Goal: Task Accomplishment & Management: Manage account settings

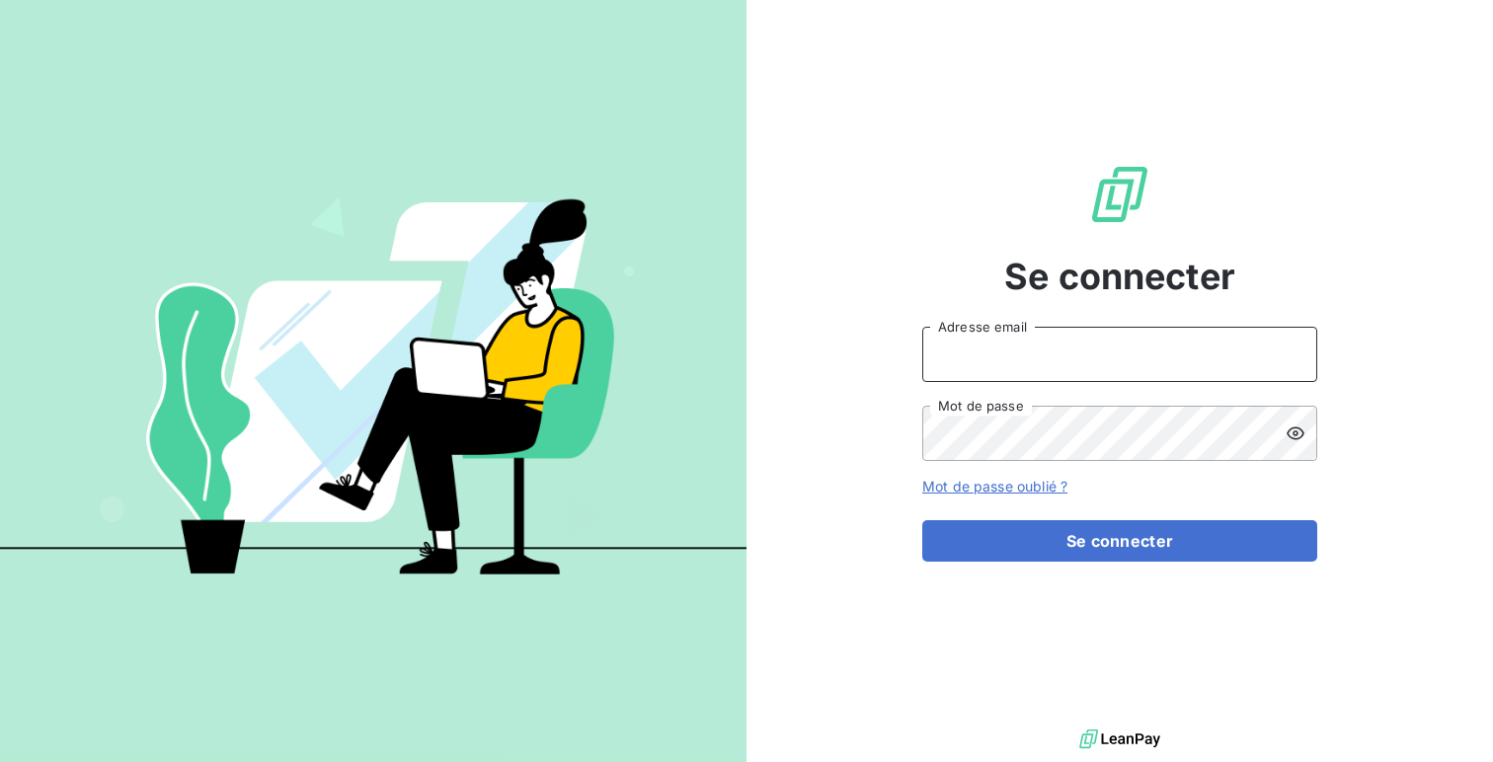
click at [947, 376] on input "Adresse email" at bounding box center [1119, 354] width 395 height 55
type input "d"
type input "admin@newcliptechnics"
click at [922, 520] on button "Se connecter" at bounding box center [1119, 540] width 395 height 41
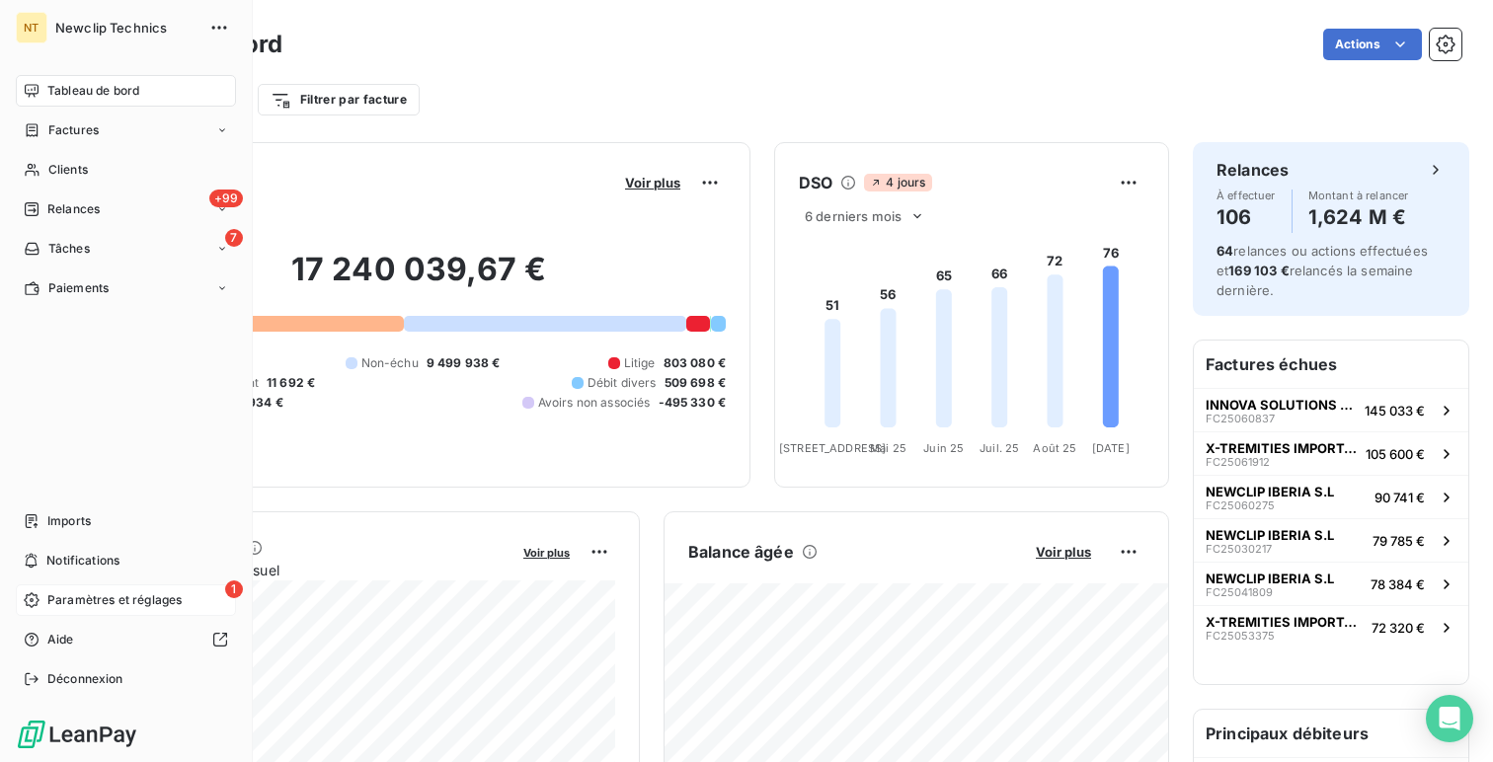
click at [47, 602] on span "Paramètres et réglages" at bounding box center [114, 601] width 134 height 18
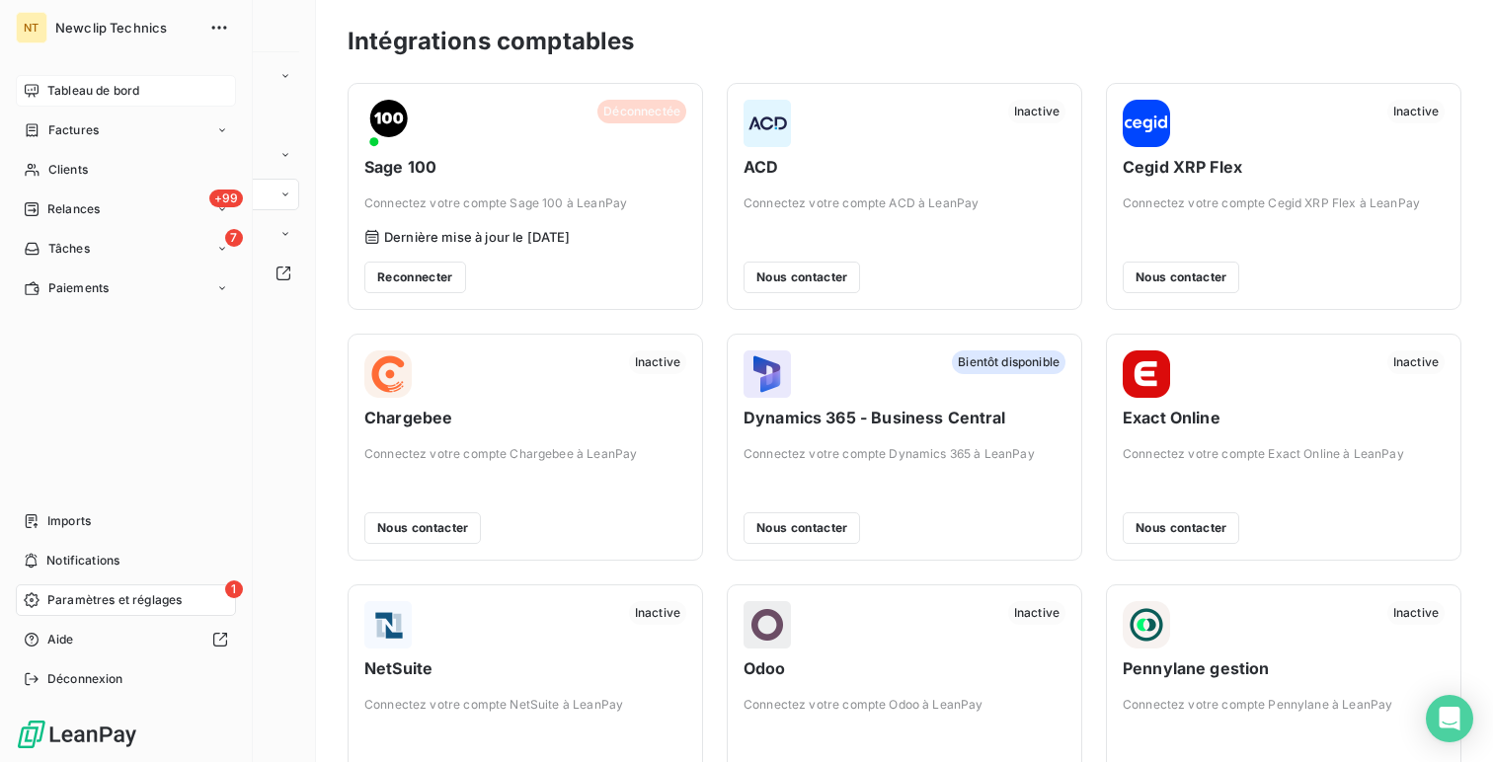
click at [49, 83] on span "Tableau de bord" at bounding box center [93, 91] width 92 height 18
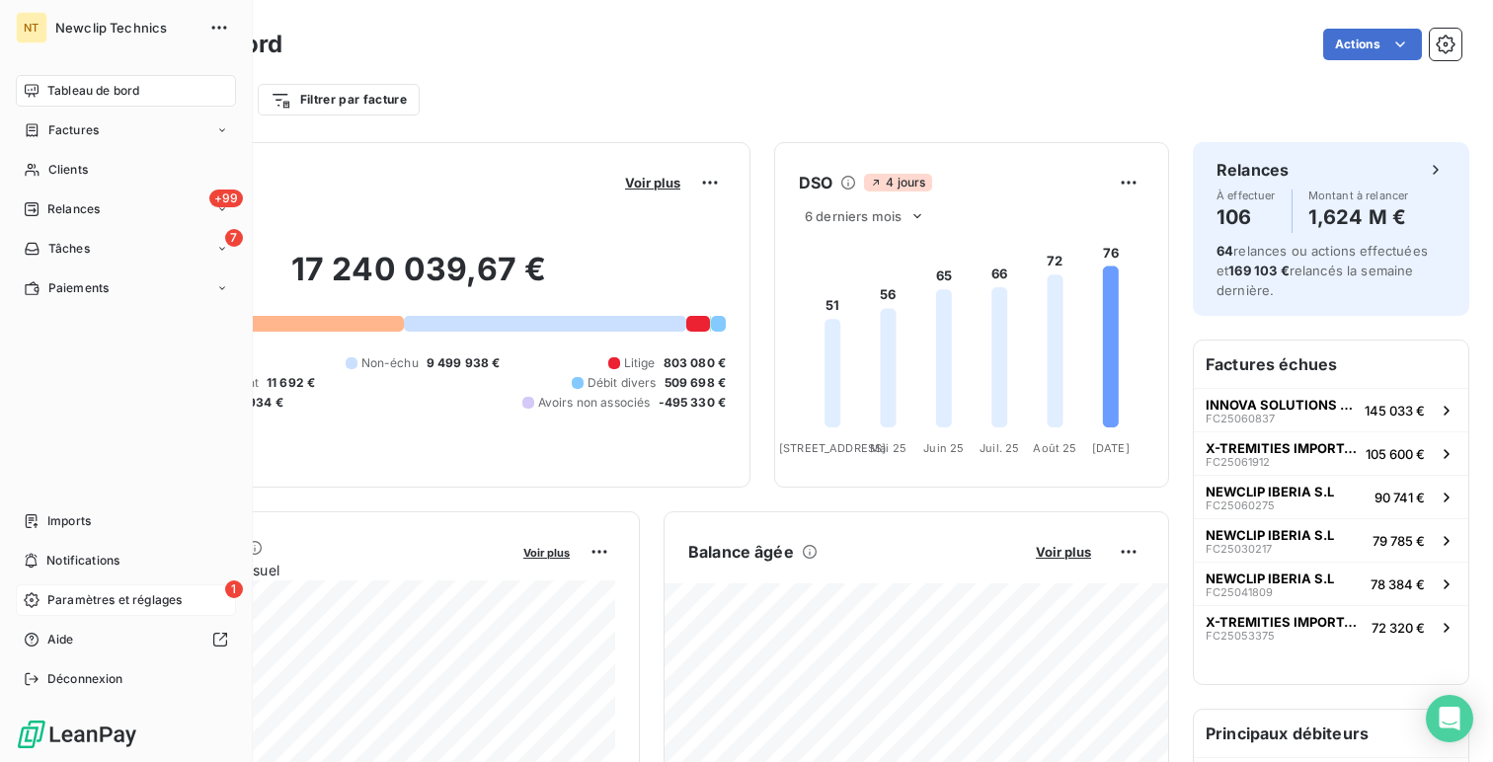
click at [77, 109] on nav "Tableau de bord Factures Clients +99 Relances 7 Tâches Paiements" at bounding box center [126, 189] width 220 height 229
click at [113, 103] on div "Tableau de bord" at bounding box center [126, 91] width 220 height 32
click at [145, 680] on div "Déconnexion" at bounding box center [126, 680] width 220 height 32
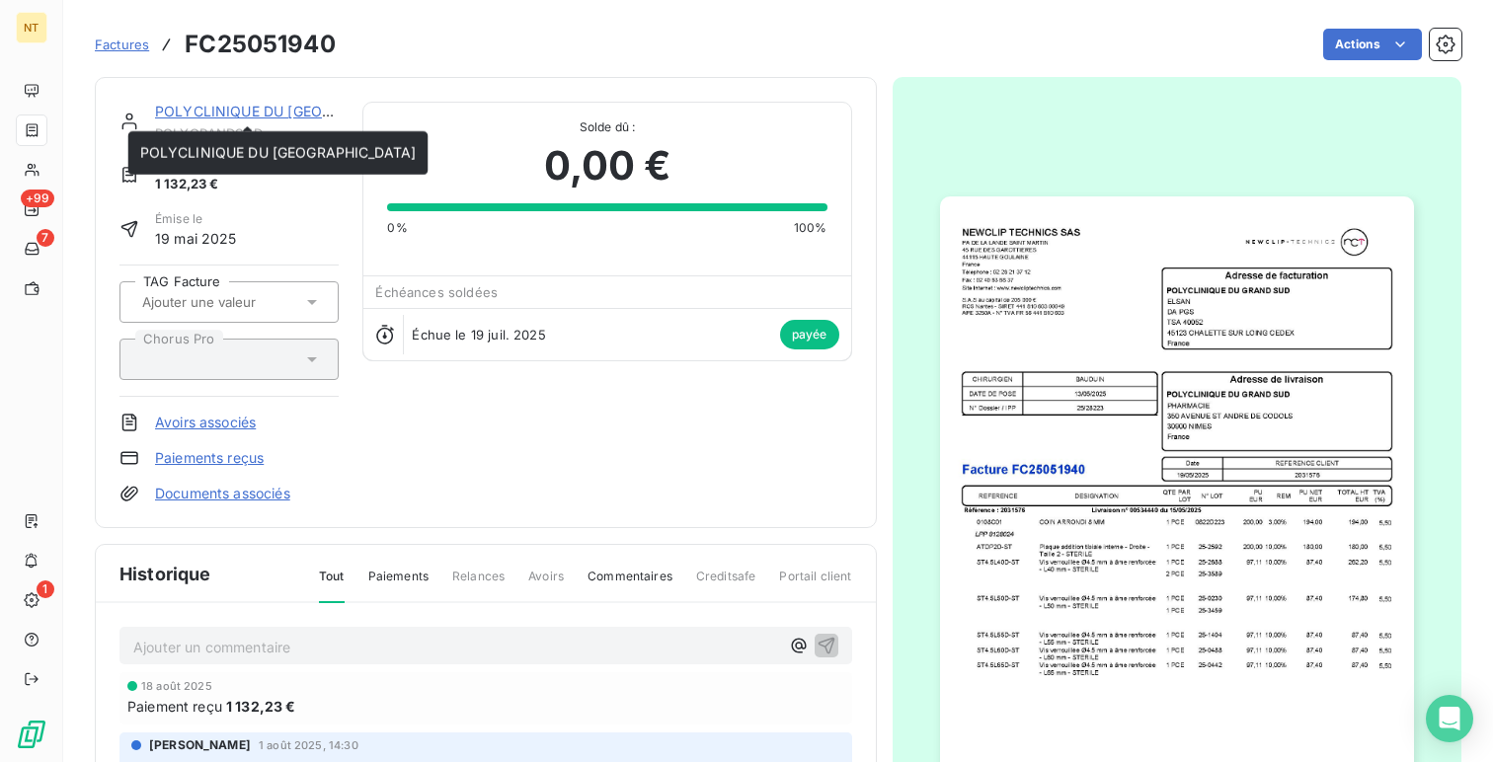
click at [252, 103] on link "POLYCLINIQUE DU [GEOGRAPHIC_DATA]" at bounding box center [293, 111] width 277 height 17
